Goal: Information Seeking & Learning: Learn about a topic

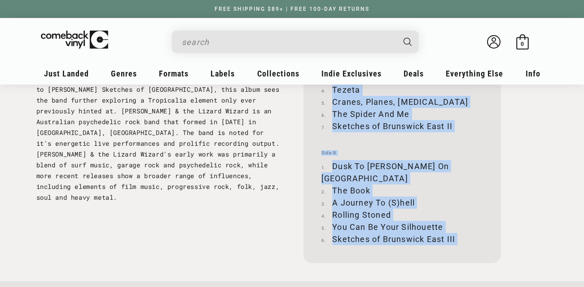
scroll to position [998, 0]
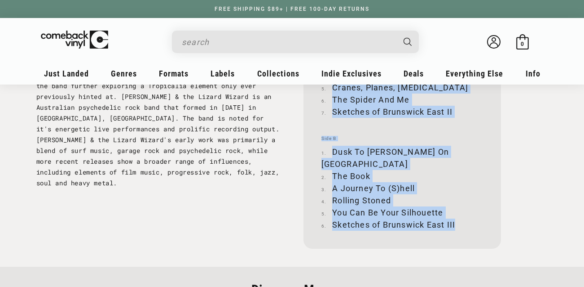
drag, startPoint x: 322, startPoint y: 126, endPoint x: 463, endPoint y: 212, distance: 165.7
click at [463, 212] on div "Side A Sketches of Brunswick East I Countdown D-Day Tezeta Cranes, Planes, Migr…" at bounding box center [403, 126] width 198 height 243
copy div "Side A Sketches of Brunswick East I Countdown D-Day Tezeta Cranes, Planes, Migr…"
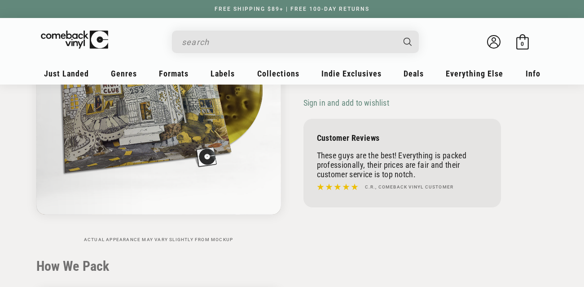
scroll to position [0, 0]
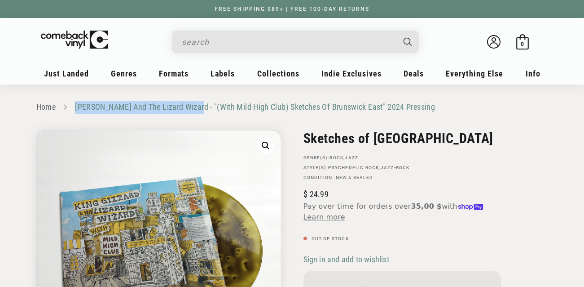
drag, startPoint x: 73, startPoint y: 107, endPoint x: 193, endPoint y: 108, distance: 119.9
click at [193, 108] on ul "Home [PERSON_NAME] And The Lizard Wizard - "(With Mild High Club) Sketches Of B…" at bounding box center [292, 107] width 512 height 13
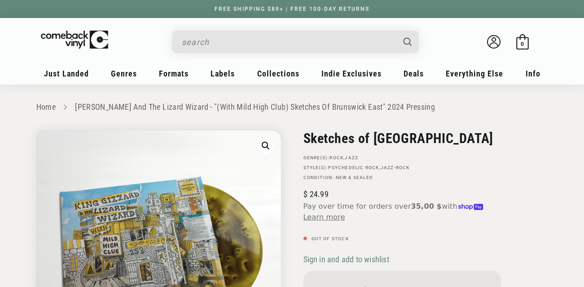
click at [225, 39] on input "Search" at bounding box center [288, 42] width 213 height 18
paste input "[PERSON_NAME] And The Lizard Wizard"
type input "[PERSON_NAME] And The Lizard Wizard"
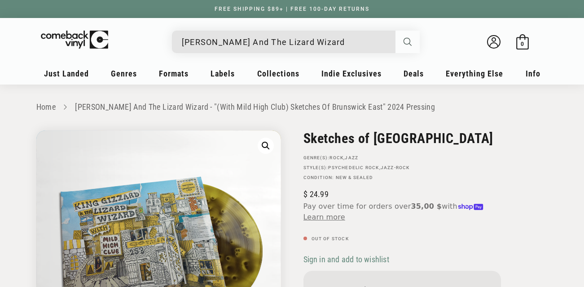
click at [411, 41] on icon "Search" at bounding box center [408, 42] width 8 height 8
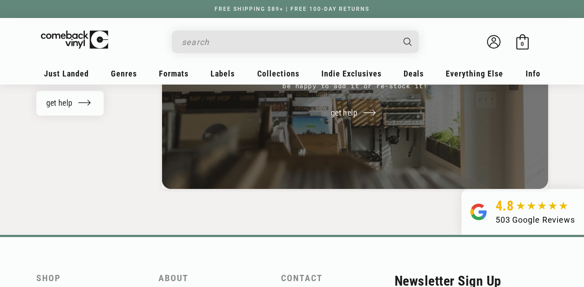
scroll to position [314, 0]
